Goal: Information Seeking & Learning: Learn about a topic

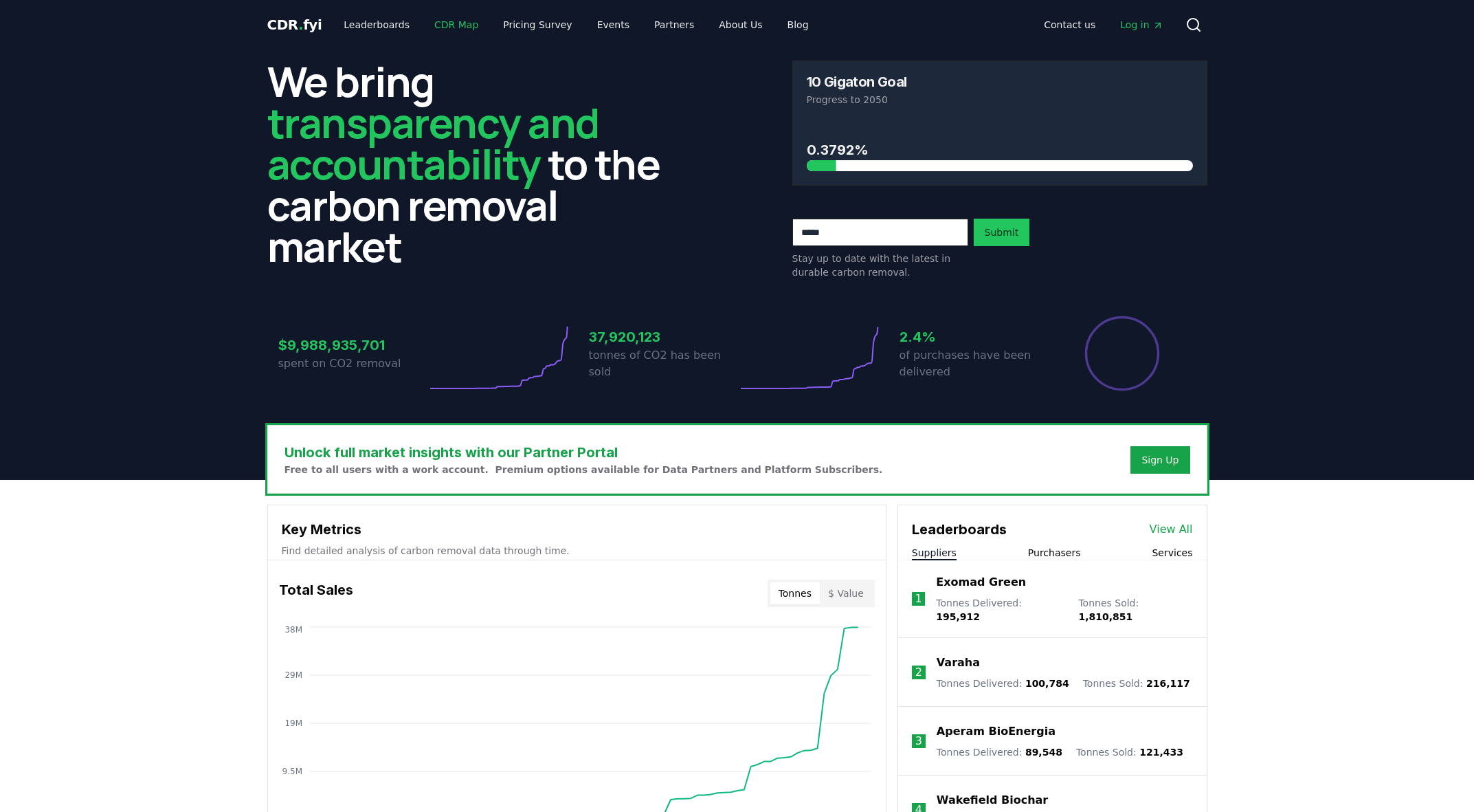
click at [435, 25] on link "CDR Map" at bounding box center [456, 25] width 66 height 25
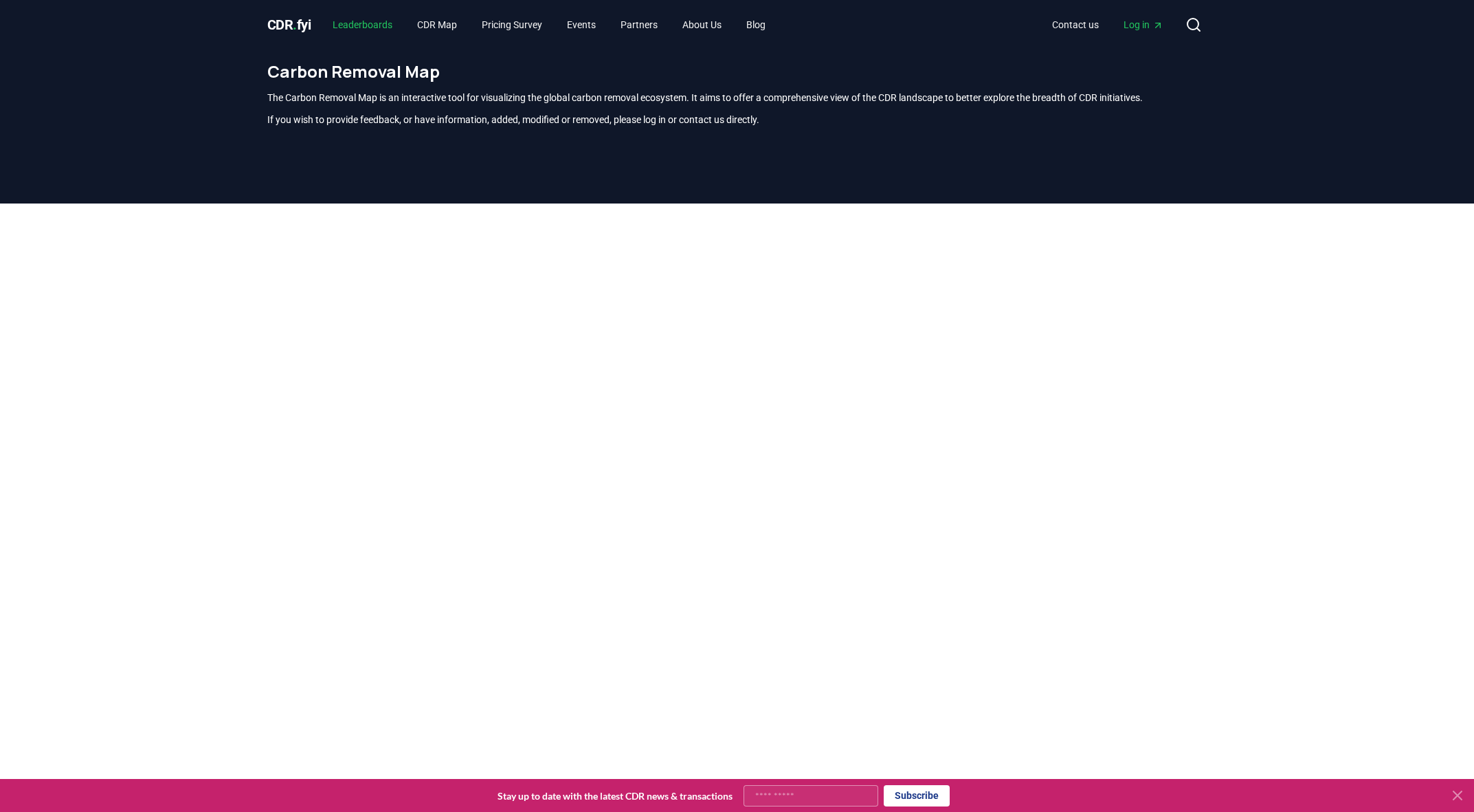
click at [379, 27] on link "Leaderboards" at bounding box center [362, 25] width 82 height 25
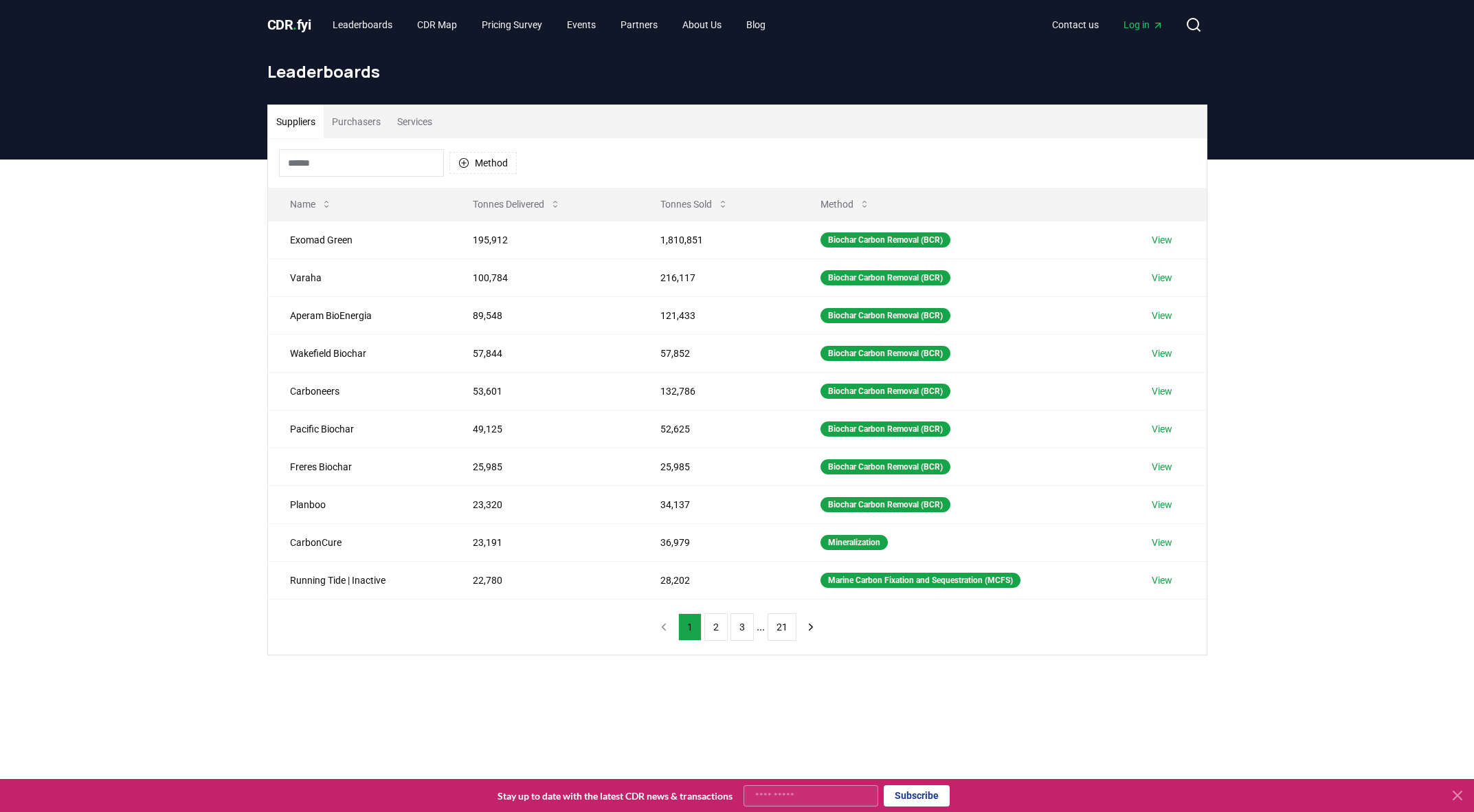
click at [358, 120] on button "Purchasers" at bounding box center [356, 121] width 65 height 33
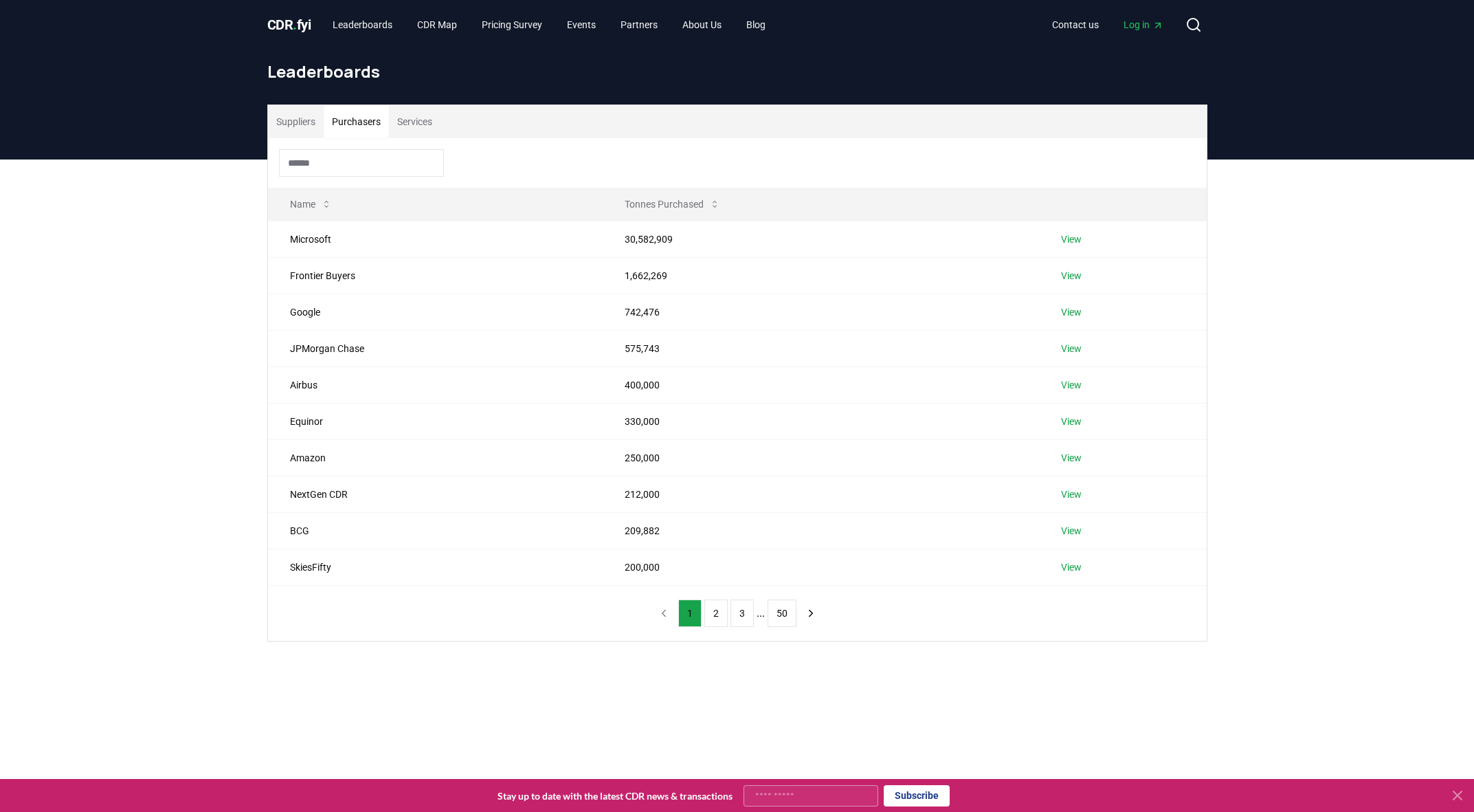
click at [218, 340] on div "Suppliers Purchasers Services Name Tonnes Purchased Microsoft 30,582,909 View F…" at bounding box center [737, 427] width 1474 height 536
click at [227, 379] on div "Suppliers Purchasers Services Name Tonnes Purchased Microsoft 30,582,909 View F…" at bounding box center [737, 427] width 1474 height 536
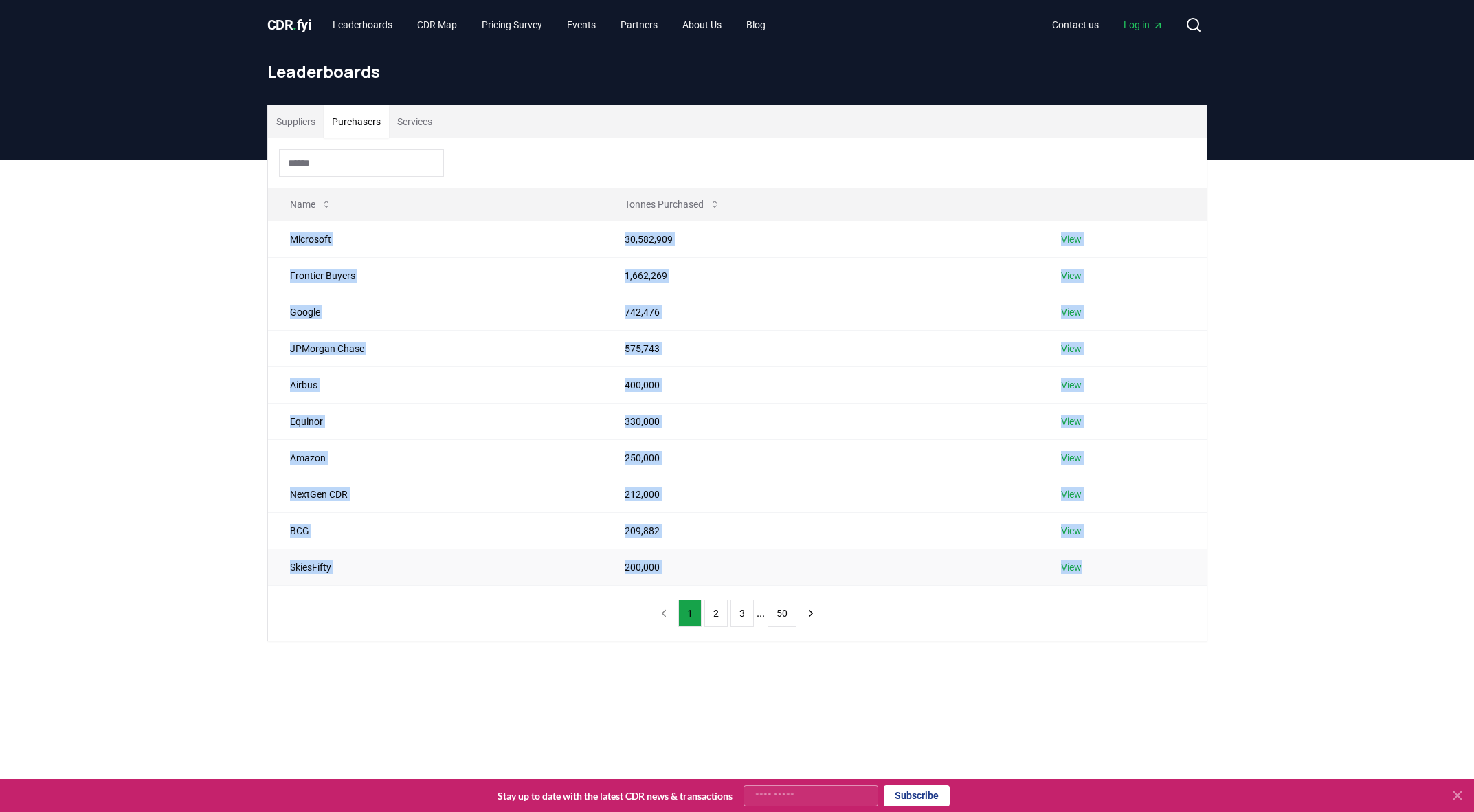
drag, startPoint x: 287, startPoint y: 241, endPoint x: 1112, endPoint y: 561, distance: 884.9
click at [1112, 561] on tbody "Microsoft 30,582,909 View Frontier Buyers 1,662,269 View Google 742,476 View JP…" at bounding box center [737, 403] width 939 height 364
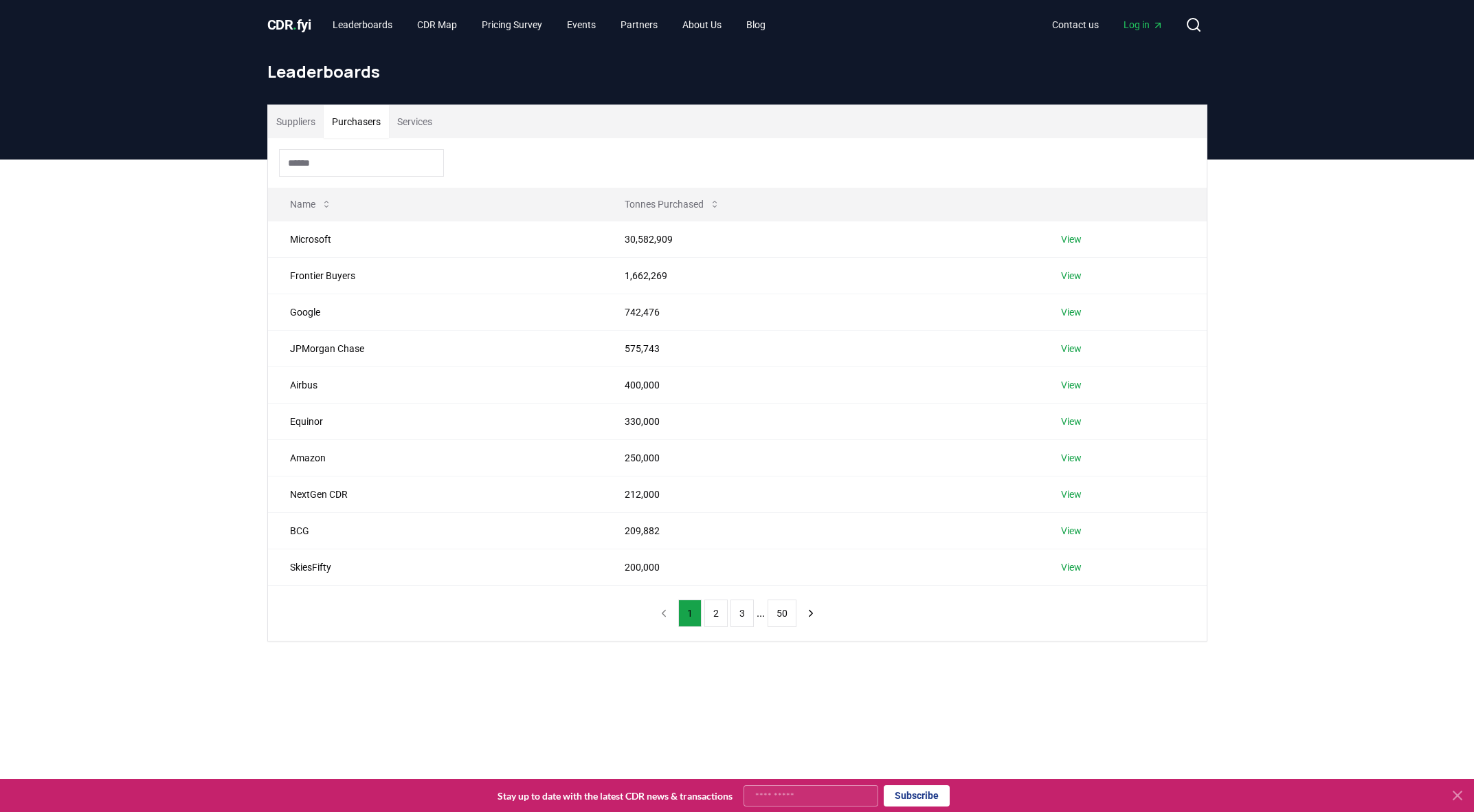
click at [1249, 360] on div "Suppliers Purchasers Services Name Tonnes Purchased Microsoft 30,582,909 View F…" at bounding box center [737, 427] width 1474 height 536
drag, startPoint x: 284, startPoint y: 565, endPoint x: 1195, endPoint y: 573, distance: 911.0
click at [1195, 573] on tr "SkiesFifty 200,000 View" at bounding box center [737, 566] width 939 height 36
click at [1304, 476] on div "Suppliers Purchasers Services Name Tonnes Purchased Microsoft 30,582,909 View F…" at bounding box center [737, 427] width 1474 height 536
click at [415, 119] on button "Services" at bounding box center [414, 121] width 51 height 33
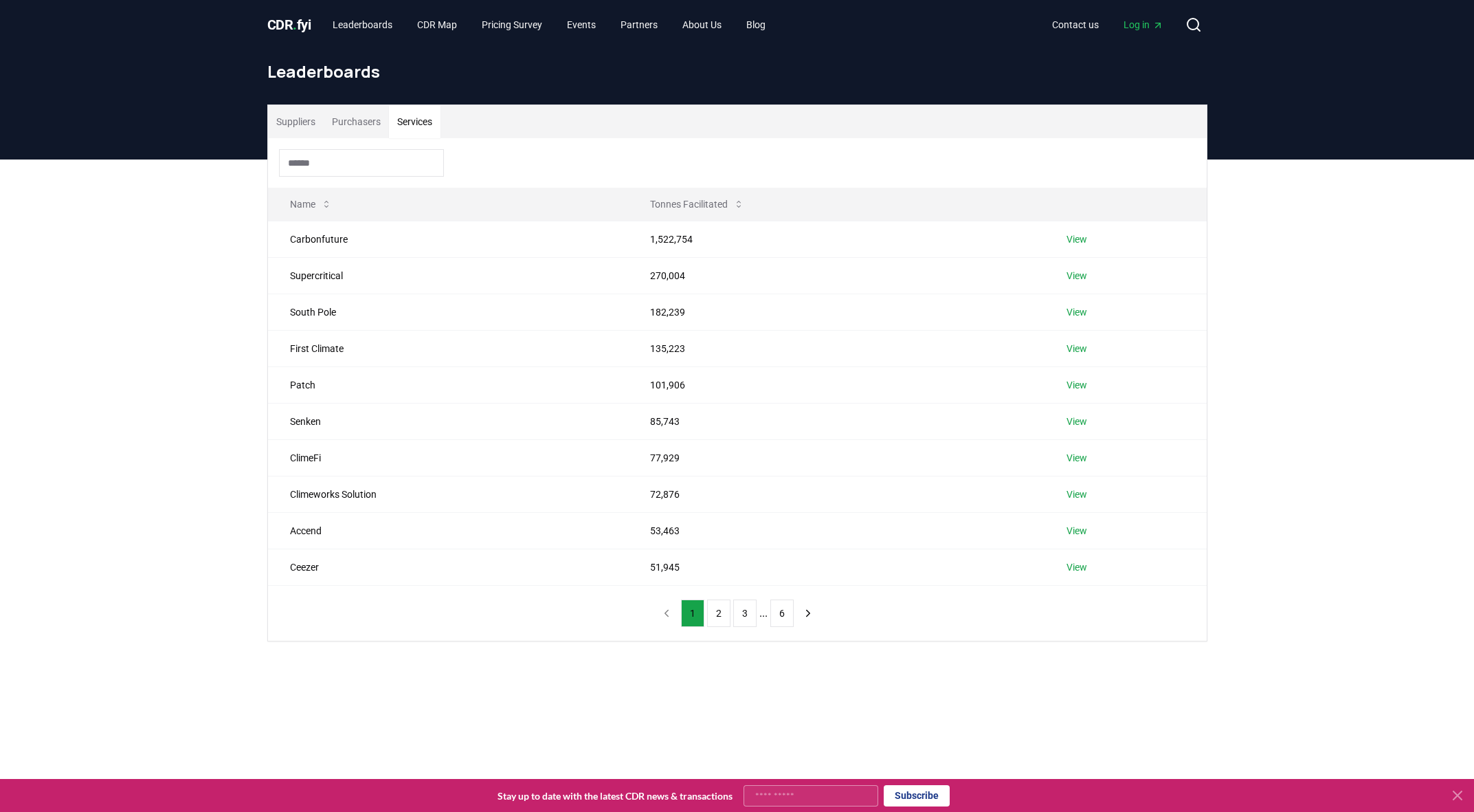
click at [369, 122] on button "Purchasers" at bounding box center [356, 121] width 65 height 33
click at [409, 122] on button "Services" at bounding box center [414, 121] width 51 height 33
click at [350, 119] on button "Purchasers" at bounding box center [356, 121] width 65 height 33
click at [523, 20] on link "Pricing Survey" at bounding box center [512, 25] width 82 height 25
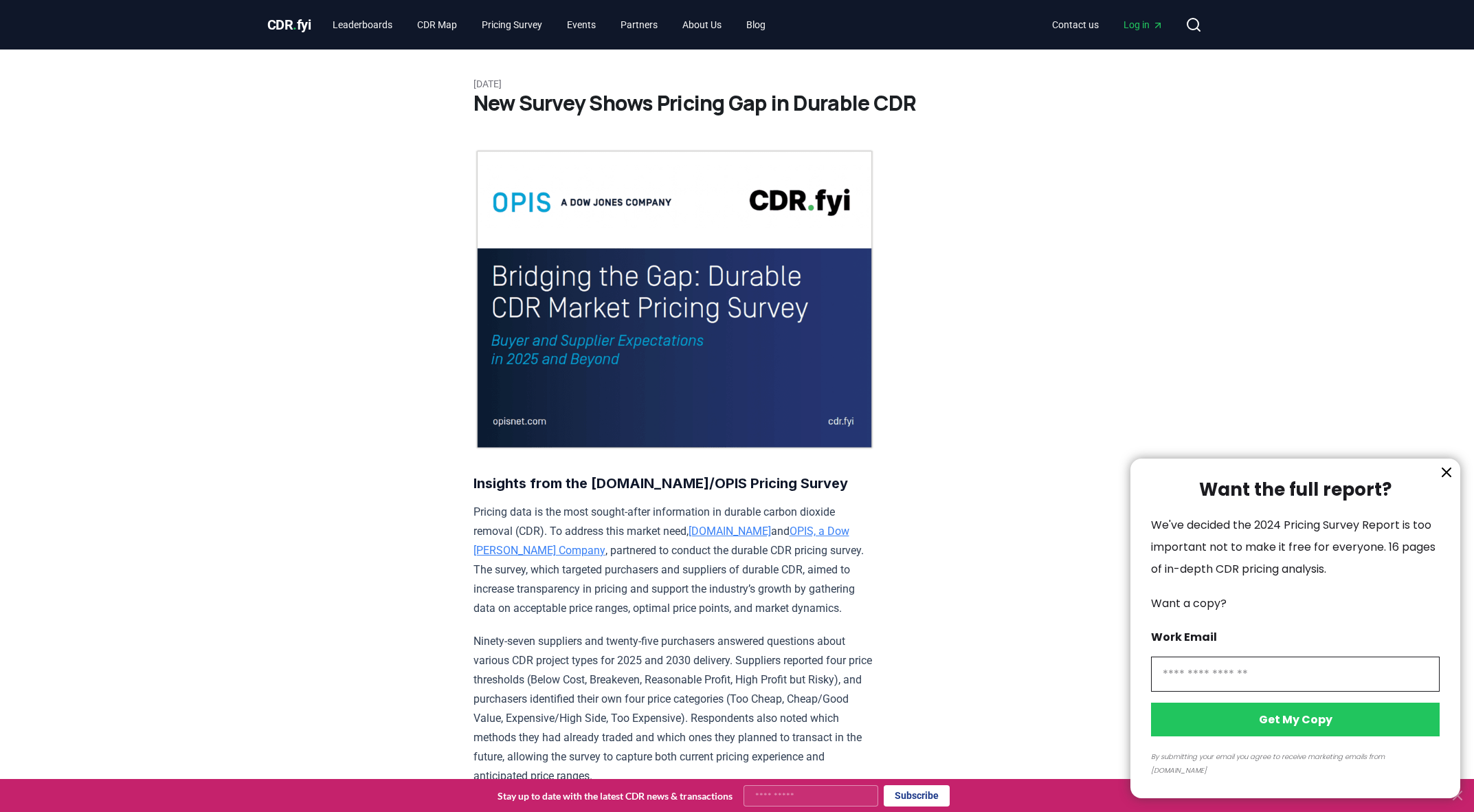
click at [376, 19] on div at bounding box center [737, 406] width 1474 height 812
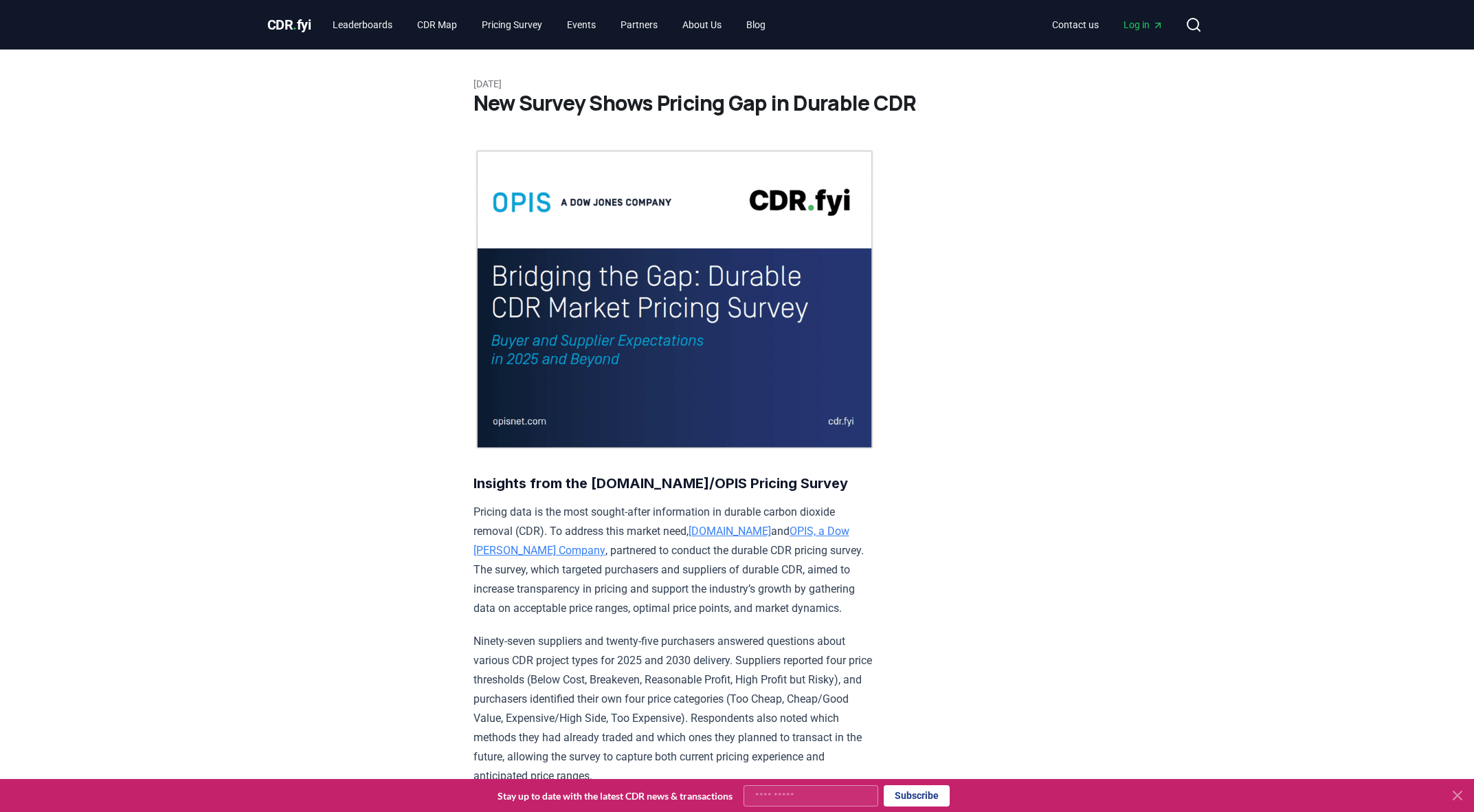
click at [374, 19] on div at bounding box center [737, 406] width 1474 height 812
click at [362, 29] on link "Leaderboards" at bounding box center [362, 25] width 82 height 25
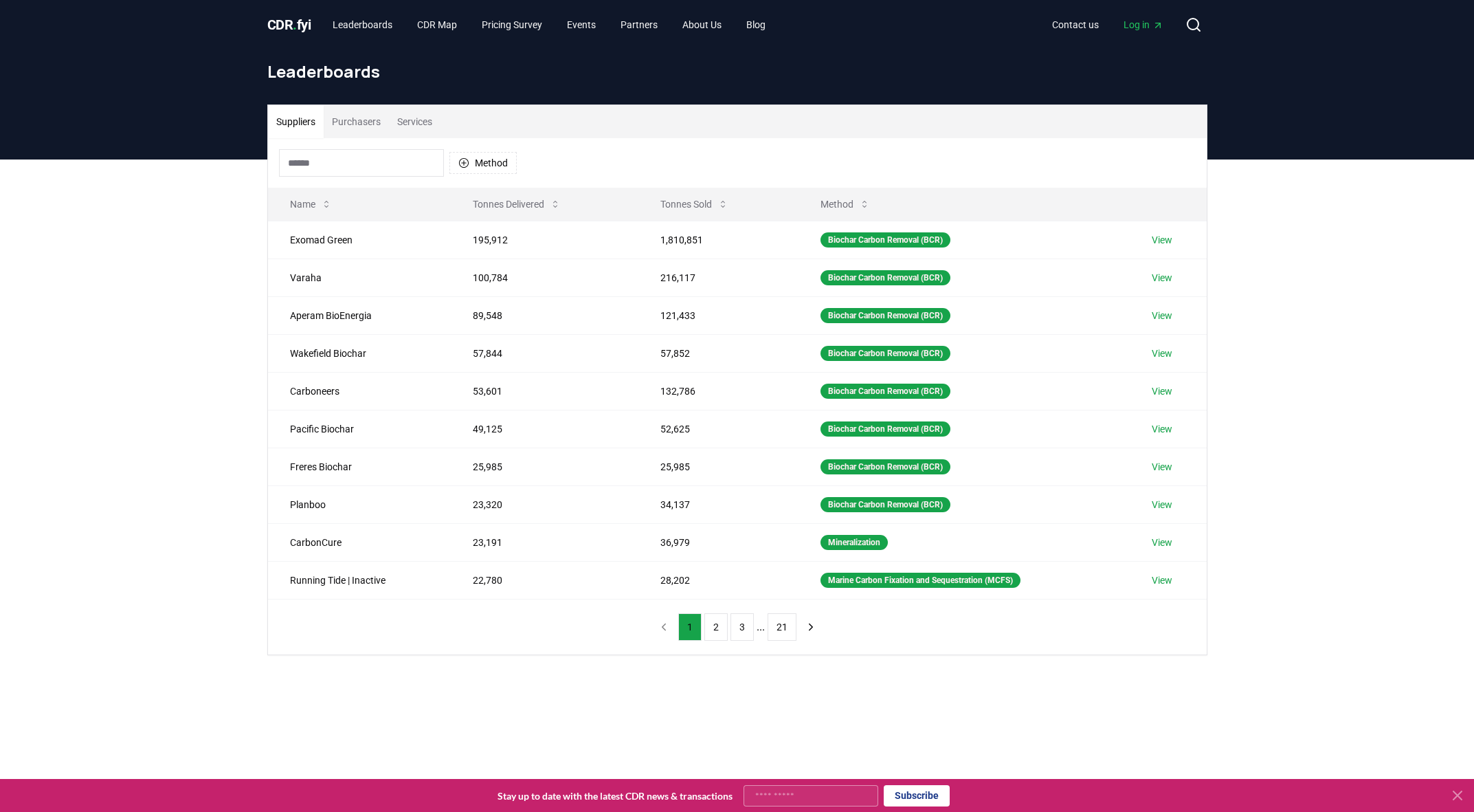
click at [364, 125] on button "Purchasers" at bounding box center [356, 121] width 65 height 33
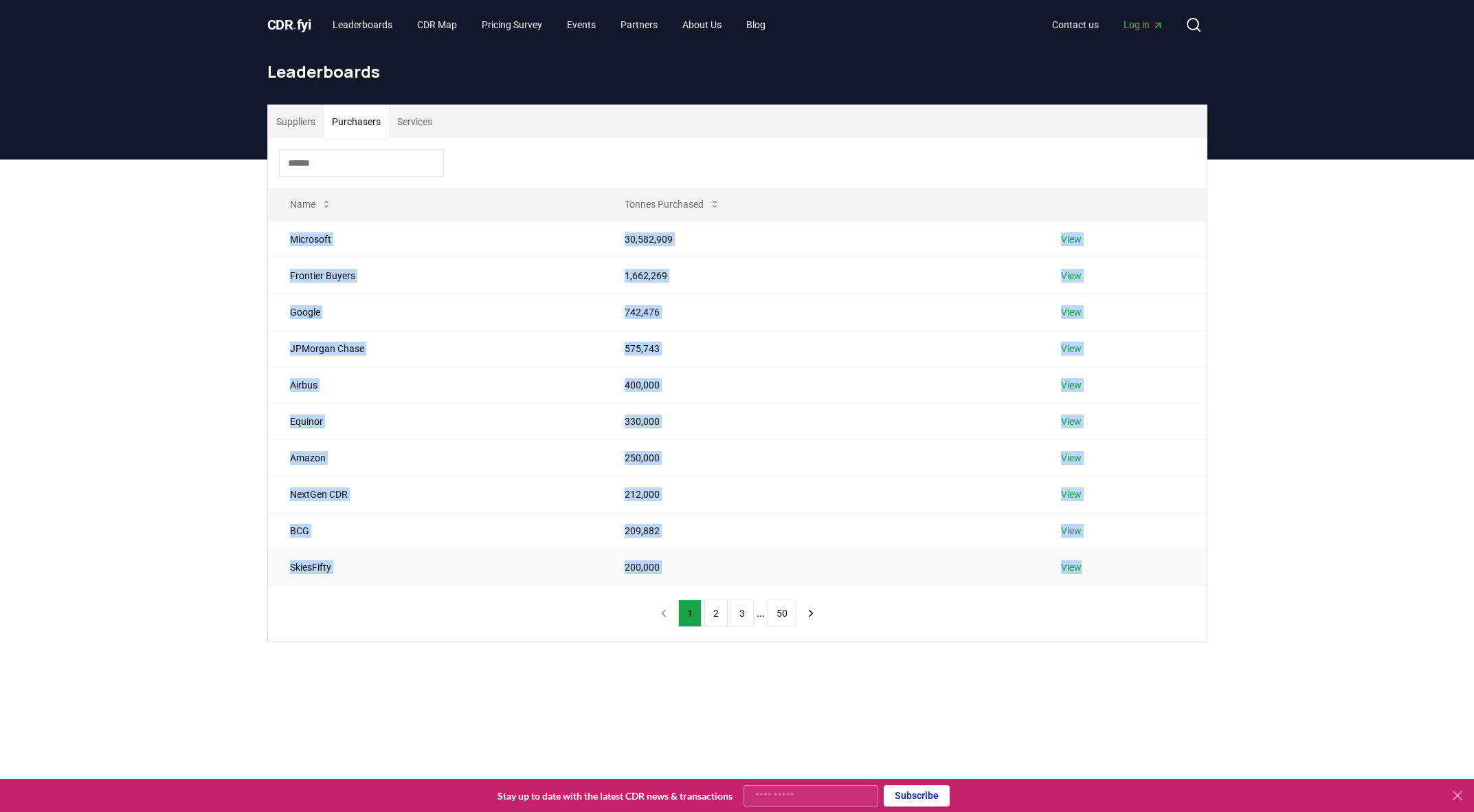
drag, startPoint x: 276, startPoint y: 243, endPoint x: 1145, endPoint y: 579, distance: 931.7
click at [1145, 579] on tbody "Microsoft 30,582,909 View Frontier Buyers 1,662,269 View Google 742,476 View JP…" at bounding box center [737, 403] width 939 height 364
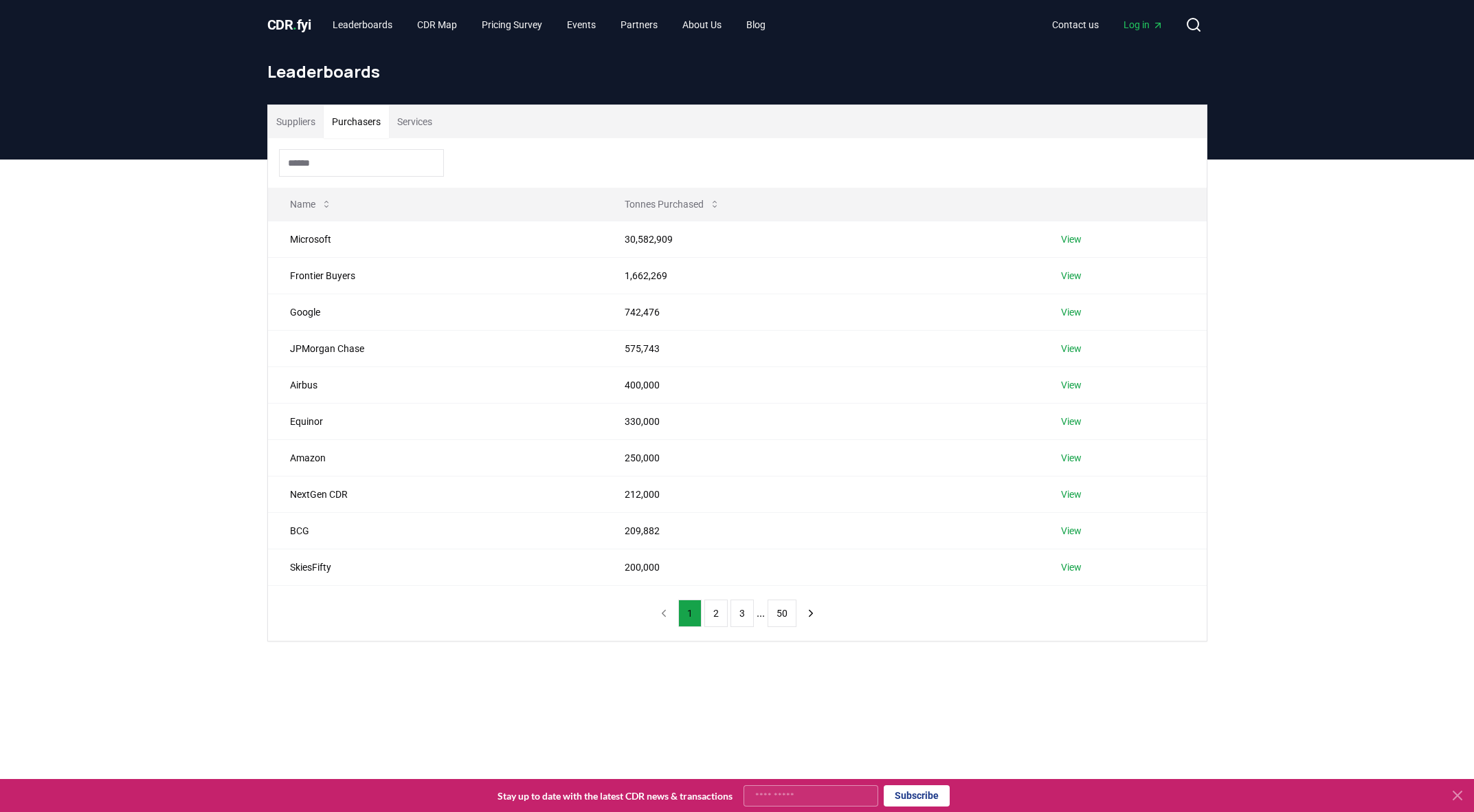
click at [1368, 552] on div "Suppliers Purchasers Services Name Tonnes Purchased Microsoft 30,582,909 View F…" at bounding box center [737, 427] width 1474 height 536
